Goal: Task Accomplishment & Management: Manage account settings

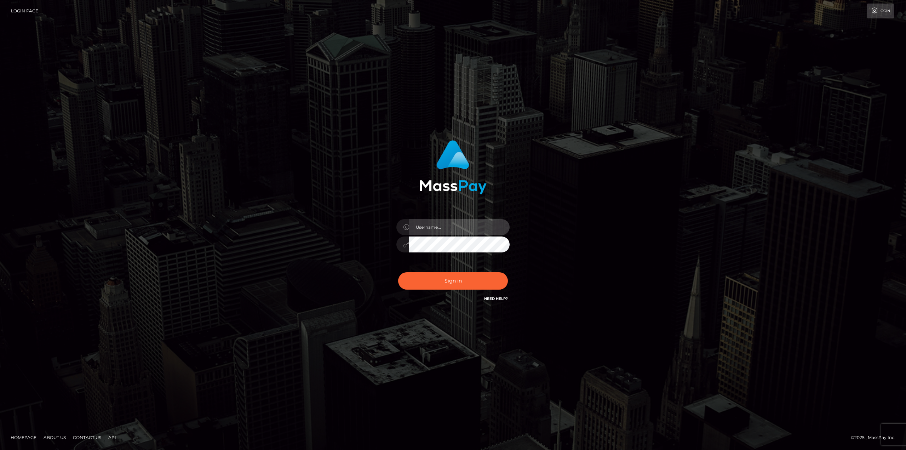
drag, startPoint x: 452, startPoint y: 229, endPoint x: 454, endPoint y: 223, distance: 5.9
click at [452, 229] on input "text" at bounding box center [459, 227] width 100 height 16
type input "Dikla Silver"
click at [464, 228] on input "Dikla Silver" at bounding box center [459, 227] width 100 height 16
click at [465, 284] on button "Sign in" at bounding box center [453, 280] width 110 height 17
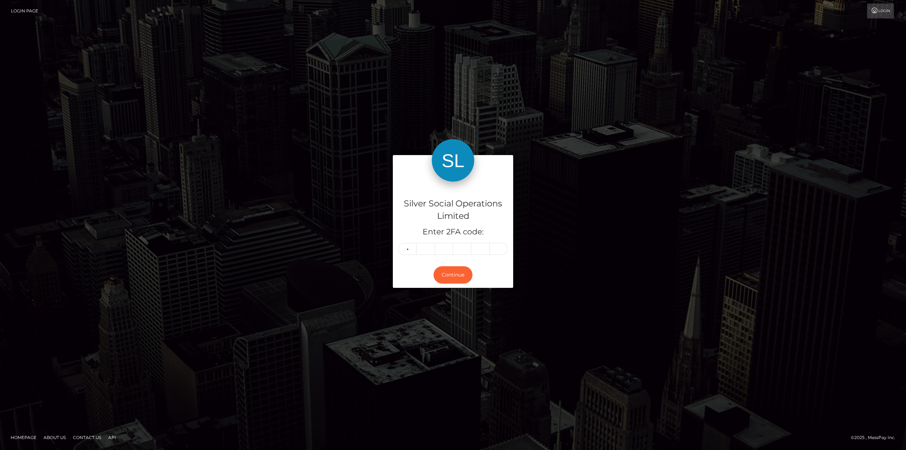
type input "1"
type input "6"
type input "5"
type input "7"
type input "3"
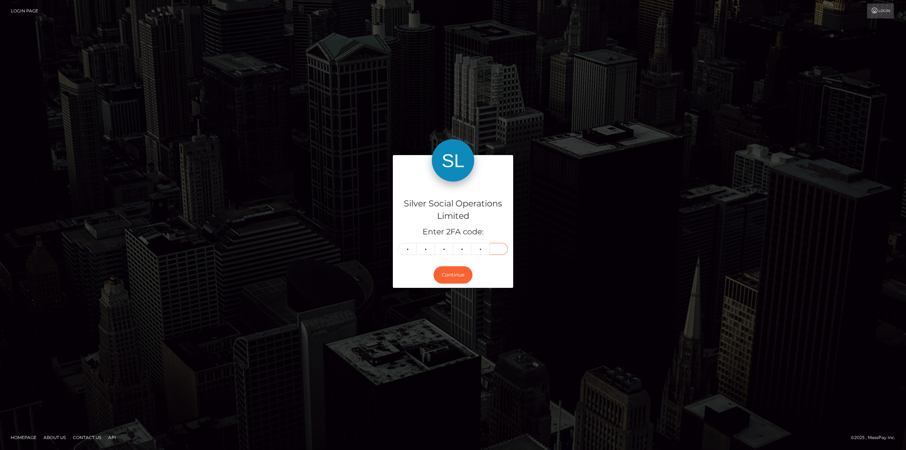
type input "2"
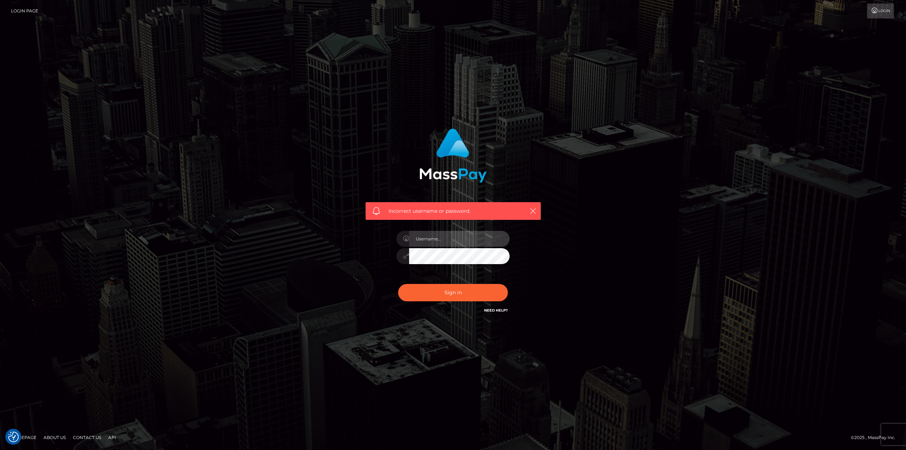
type input "Dikla Silver"
click at [456, 287] on button "Sign in" at bounding box center [453, 292] width 110 height 17
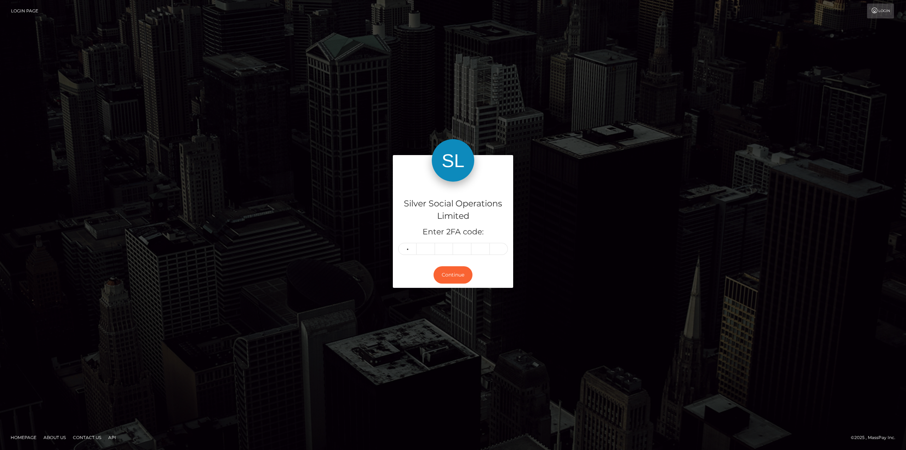
type input "0"
type input "9"
type input "2"
type input "8"
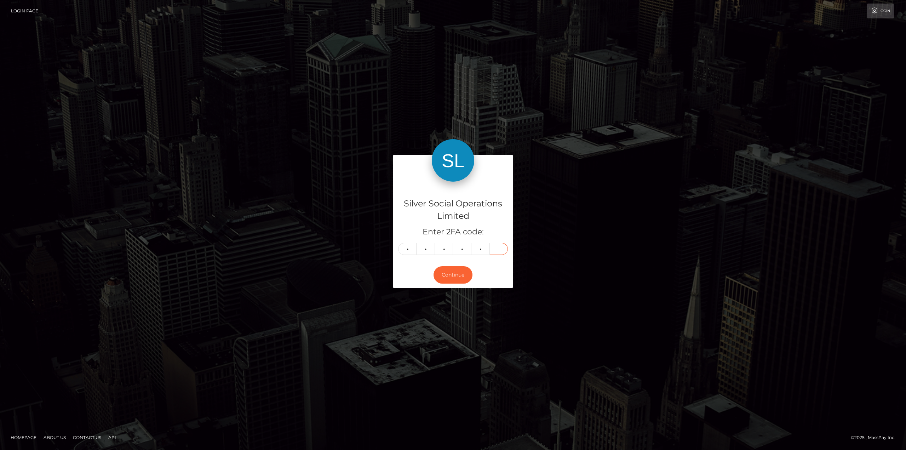
type input "5"
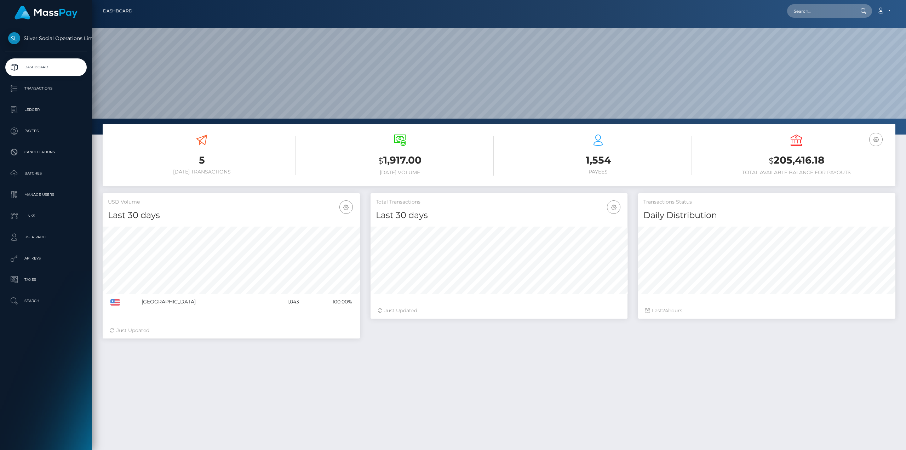
scroll to position [126, 257]
click at [803, 162] on h3 "$ 205,416.18" at bounding box center [796, 160] width 188 height 15
copy h3 "205,416.18"
click at [793, 158] on h3 "$ 205,416.18" at bounding box center [796, 160] width 188 height 15
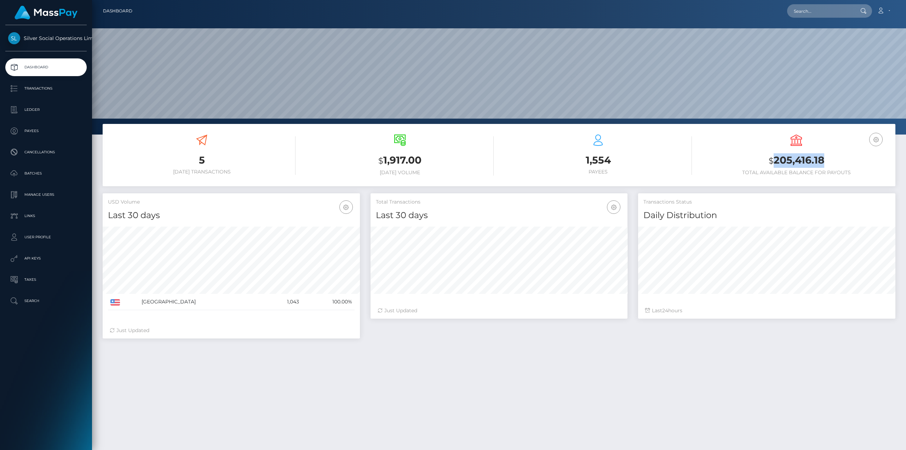
click at [793, 158] on h3 "$ 205,416.18" at bounding box center [796, 160] width 188 height 15
